Goal: Task Accomplishment & Management: Use online tool/utility

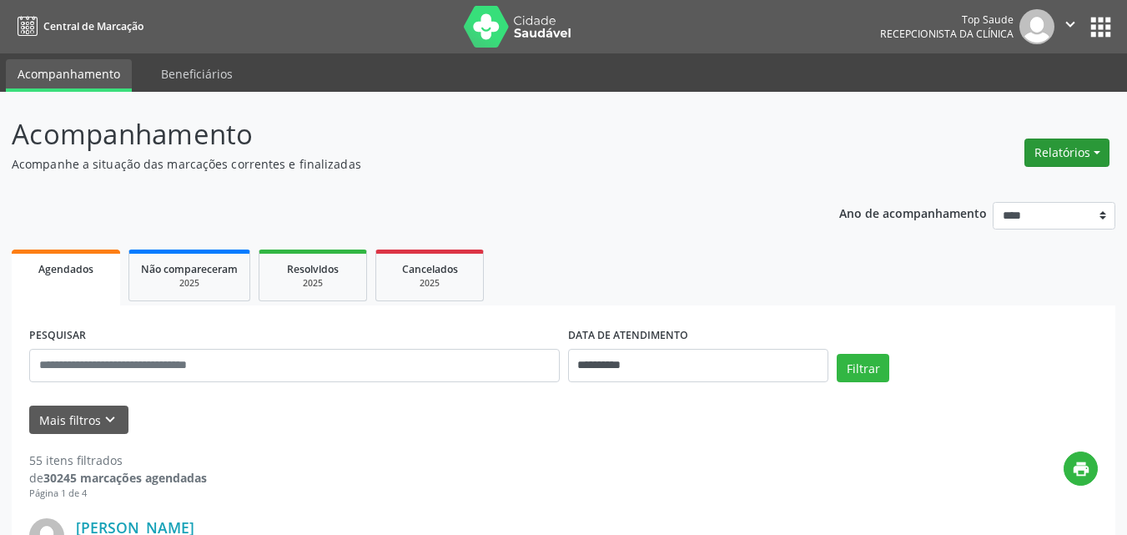
click at [1053, 157] on button "Relatórios" at bounding box center [1067, 153] width 85 height 28
click at [996, 187] on link "Agendamentos" at bounding box center [1020, 188] width 179 height 23
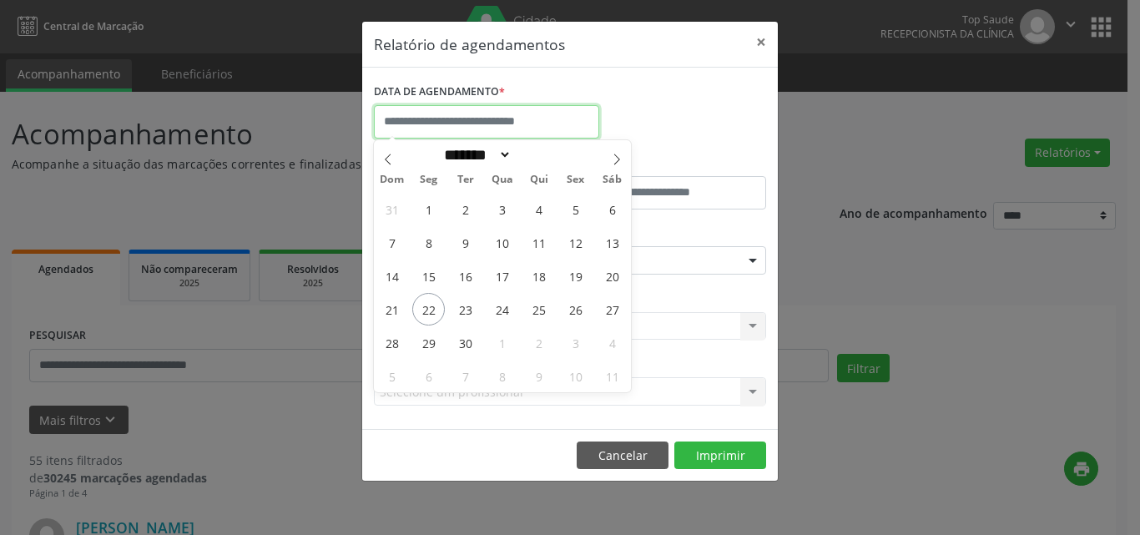
drag, startPoint x: 425, startPoint y: 113, endPoint x: 420, endPoint y: 132, distance: 19.0
click at [424, 113] on input "text" at bounding box center [486, 121] width 225 height 33
click at [463, 309] on span "23" at bounding box center [465, 309] width 33 height 33
type input "**********"
click at [463, 308] on span "23" at bounding box center [465, 309] width 33 height 33
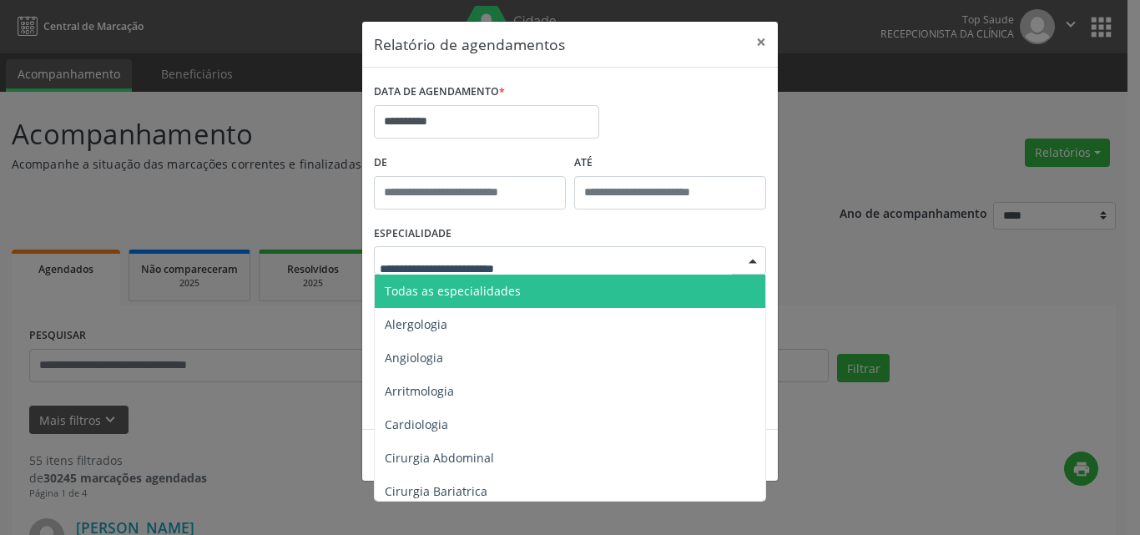
click at [440, 290] on span "Todas as especialidades" at bounding box center [453, 291] width 136 height 16
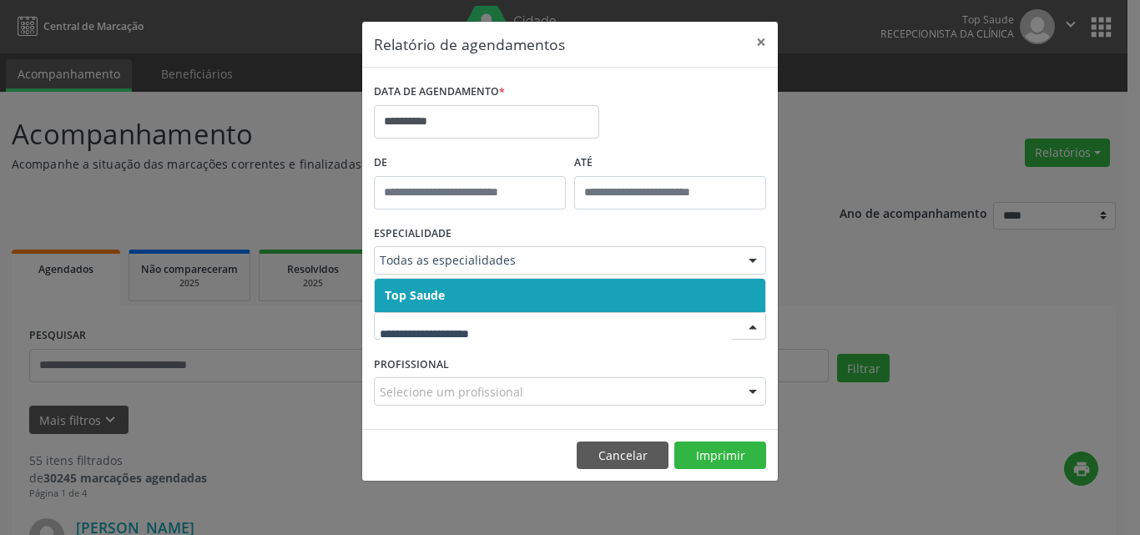
click at [404, 296] on span "Top Saude" at bounding box center [415, 295] width 60 height 16
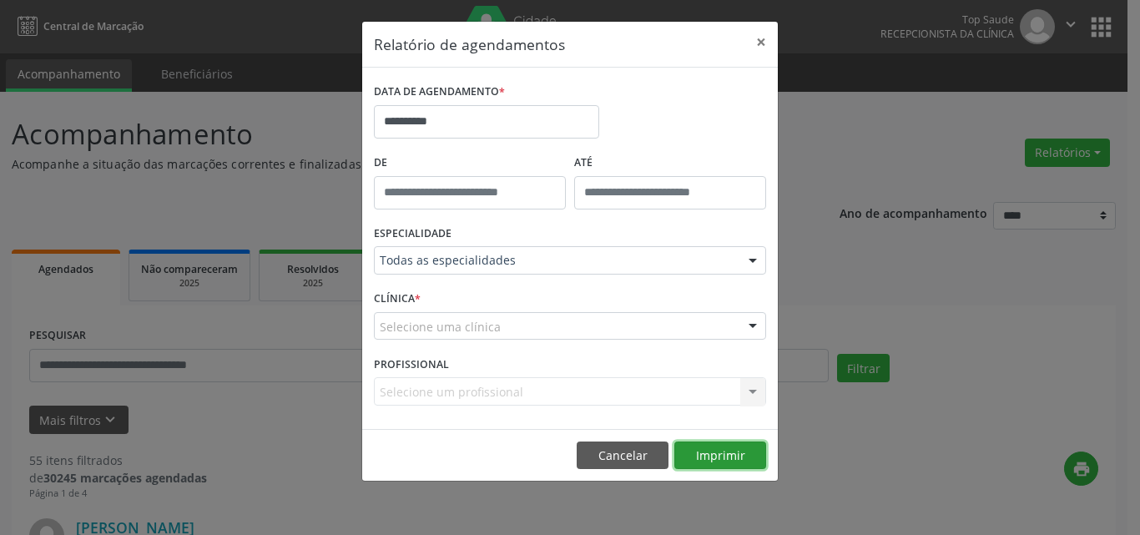
click at [732, 453] on button "Imprimir" at bounding box center [720, 455] width 92 height 28
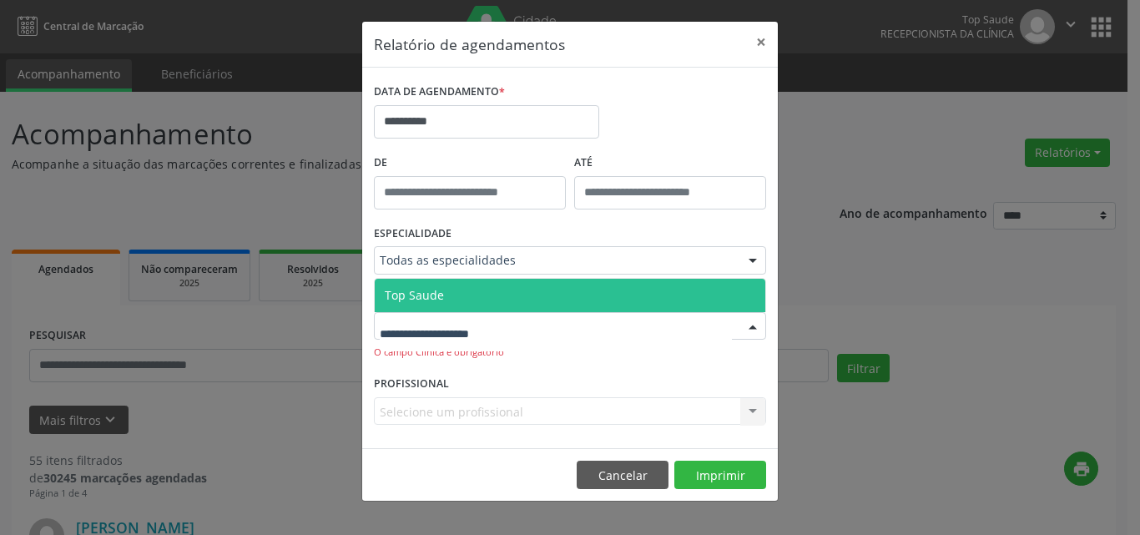
click at [396, 299] on span "Top Saude" at bounding box center [414, 295] width 59 height 16
click at [399, 300] on div "CLÍNICA * Top Saude Nenhum resultado encontrado para: " " Não há nenhuma opção …" at bounding box center [570, 328] width 401 height 85
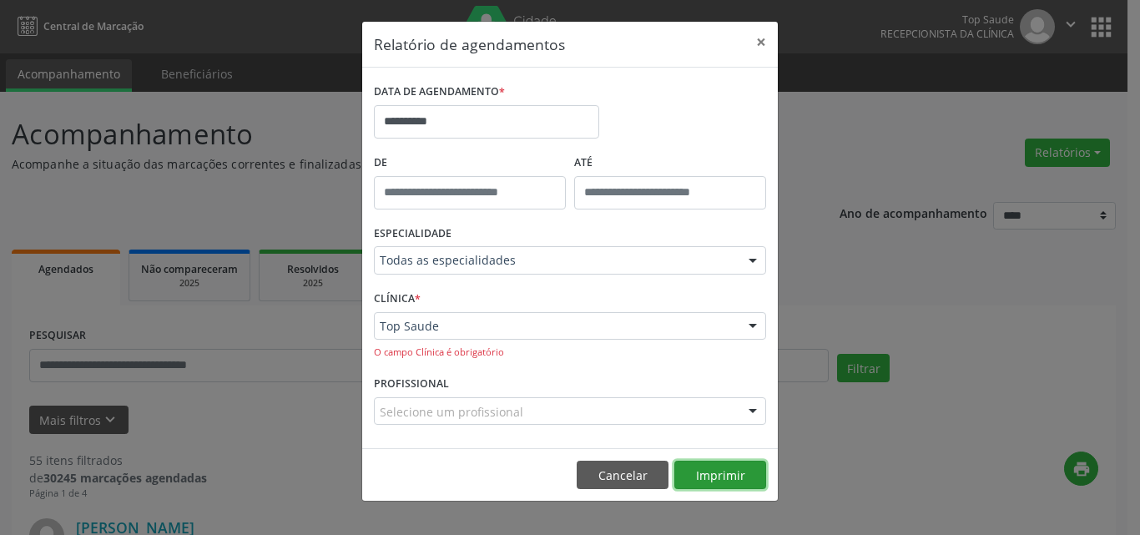
click at [712, 474] on button "Imprimir" at bounding box center [720, 475] width 92 height 28
